Goal: Task Accomplishment & Management: Complete application form

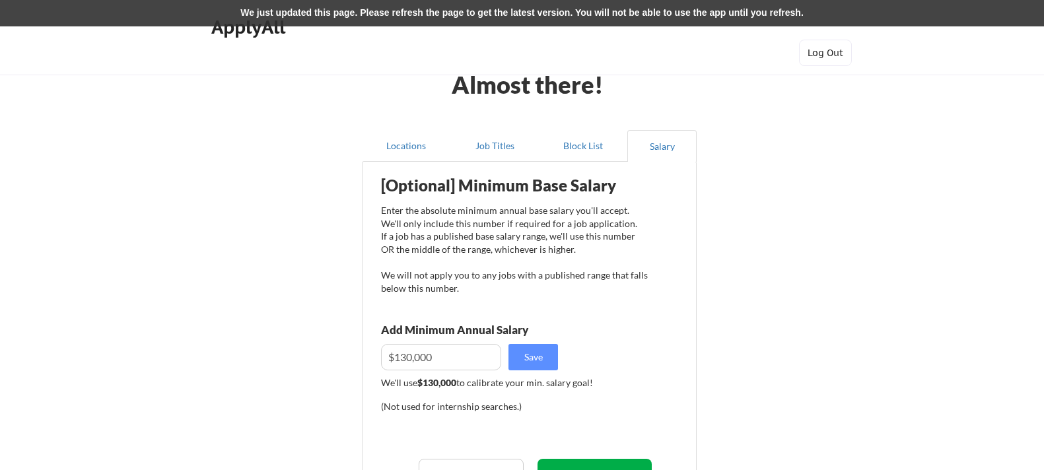
scroll to position [109, 0]
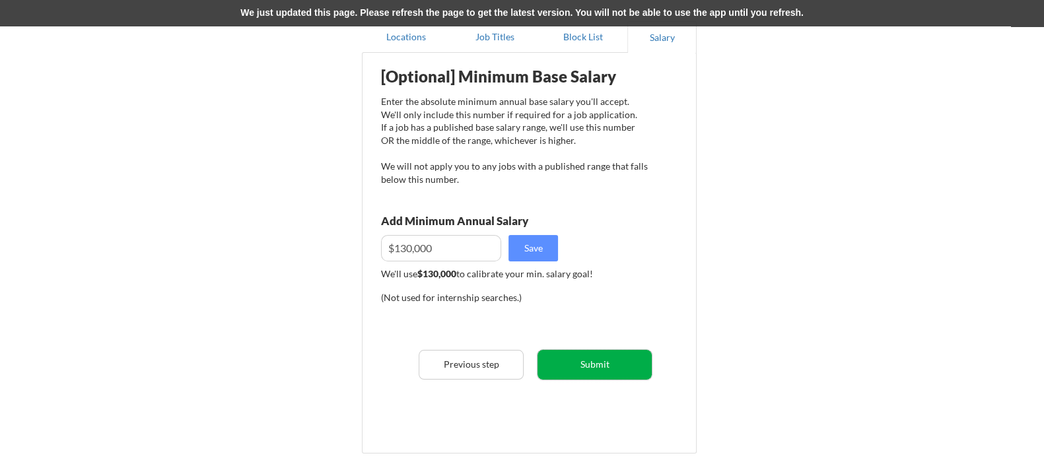
click at [583, 371] on button "Submit" at bounding box center [595, 365] width 114 height 30
click at [743, 12] on div "We just updated this page. Please refresh the page to get the latest version. Y…" at bounding box center [522, 13] width 1044 height 26
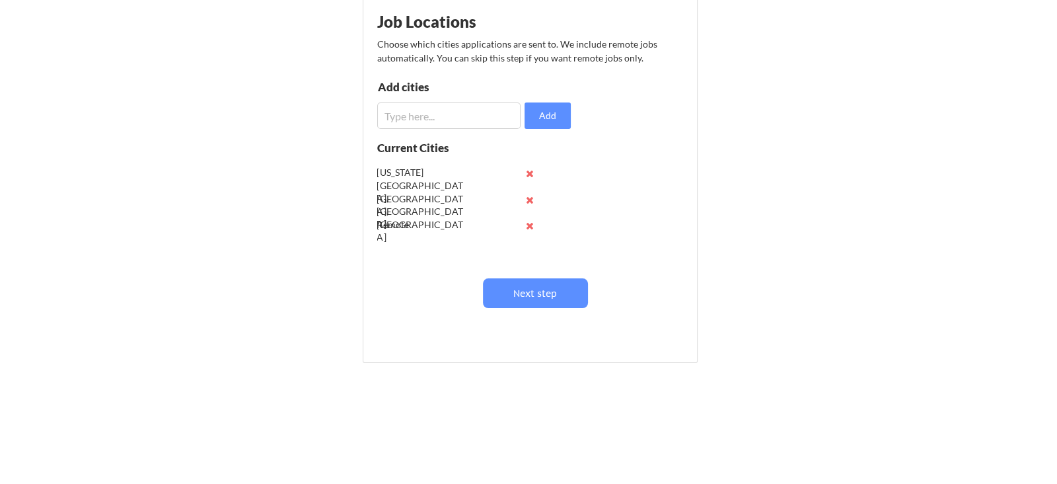
scroll to position [109, 0]
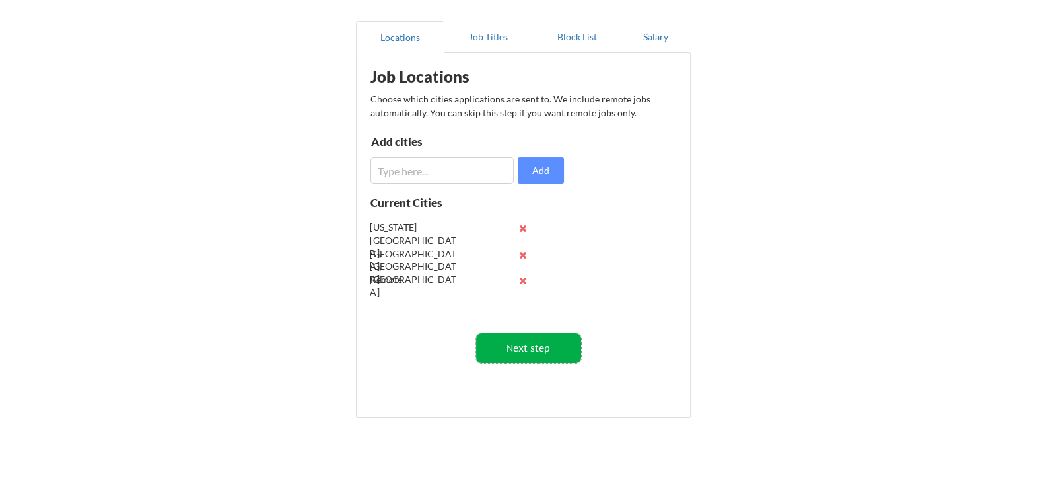
click at [527, 351] on button "Next step" at bounding box center [528, 348] width 105 height 30
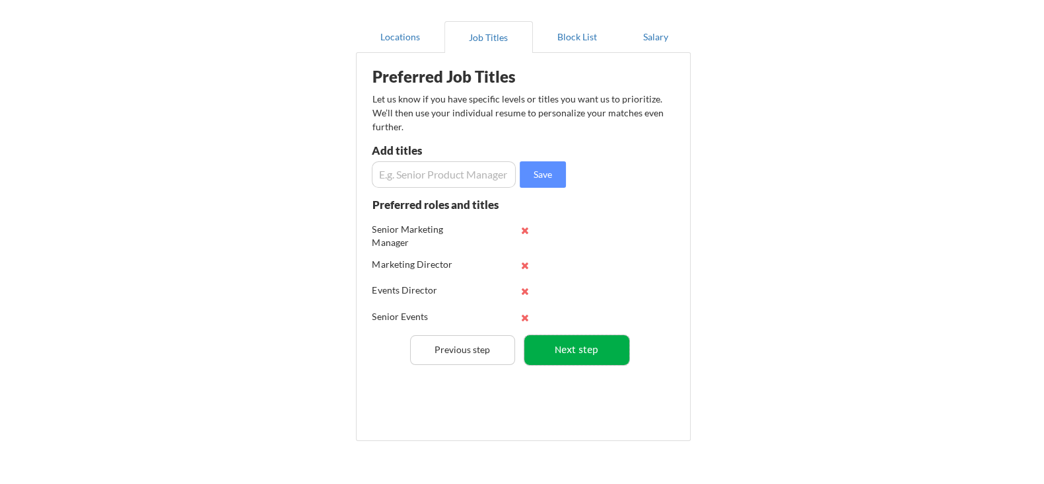
click at [560, 353] on button "Next step" at bounding box center [577, 350] width 105 height 30
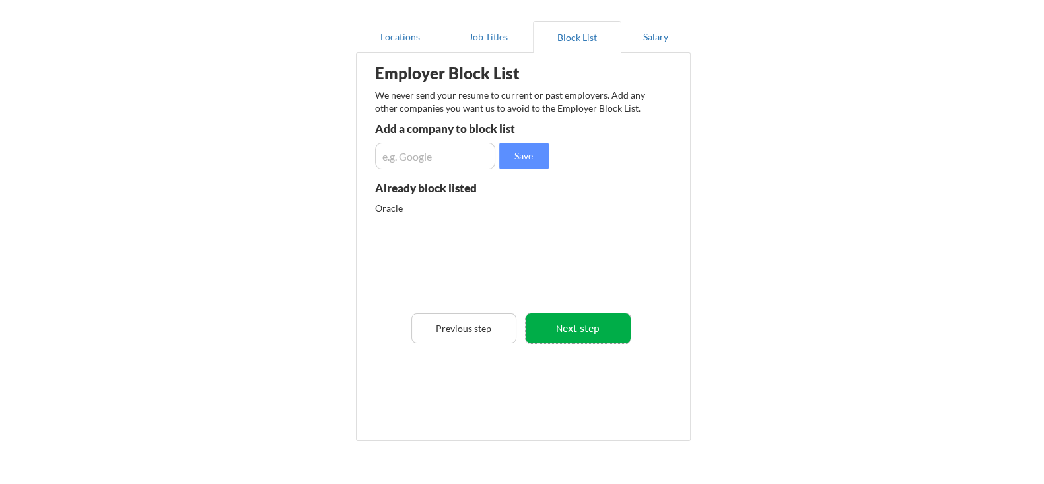
click at [585, 326] on button "Next step" at bounding box center [578, 328] width 105 height 30
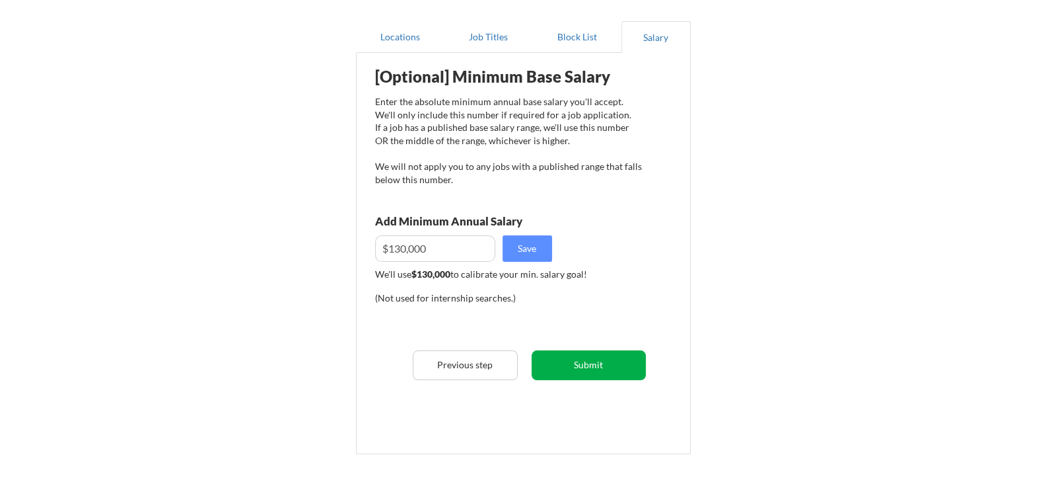
click at [598, 357] on button "Submit" at bounding box center [589, 365] width 114 height 30
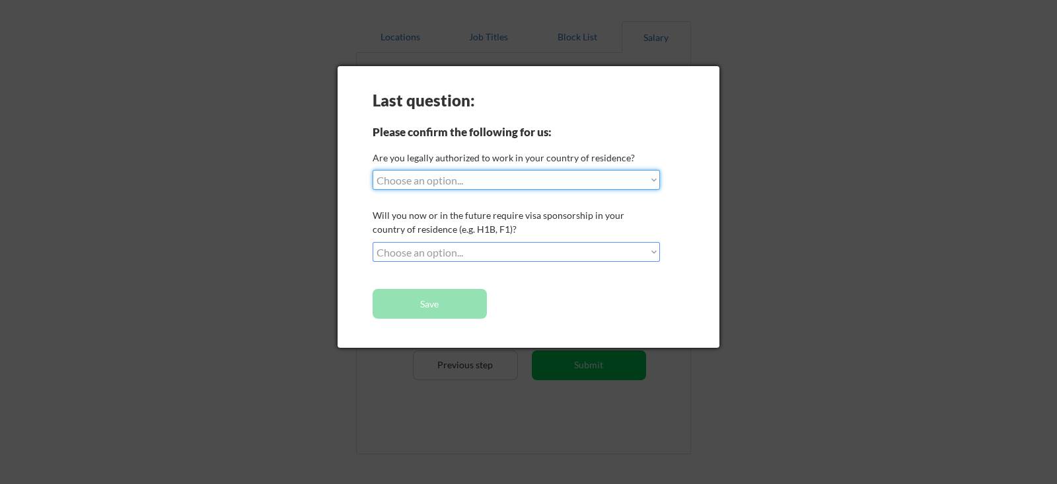
click at [563, 176] on select "Choose an option... Yes, I am a US Citizen Yes, I am a Canadian Citizen Yes, I …" at bounding box center [516, 180] width 287 height 20
select select ""yes__i_am_a_us_citizen""
click at [373, 170] on select "Choose an option... Yes, I am a US Citizen Yes, I am a Canadian Citizen Yes, I …" at bounding box center [516, 180] width 287 height 20
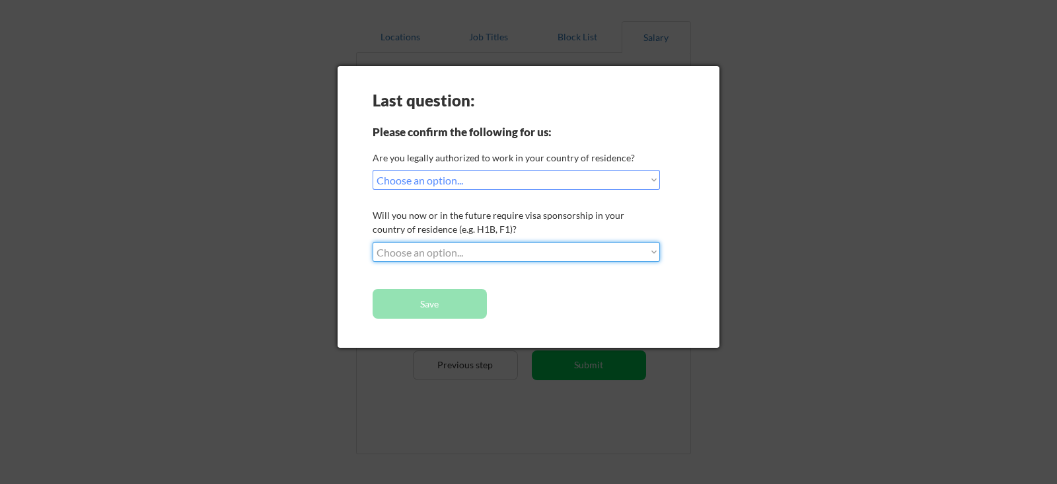
click at [498, 249] on select "Choose an option... No, I will not need sponsorship Yes, I will need sponsorship" at bounding box center [516, 252] width 287 height 20
select select ""no__i_will_not_need_sponsorship""
click at [373, 242] on select "Choose an option... No, I will not need sponsorship Yes, I will need sponsorship" at bounding box center [516, 252] width 287 height 20
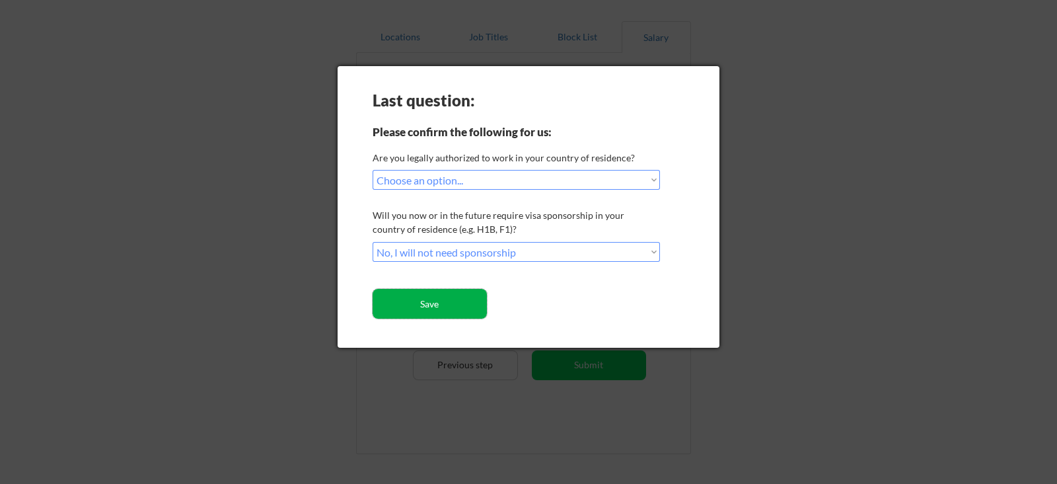
click at [453, 307] on button "Save" at bounding box center [430, 304] width 114 height 30
